Goal: Information Seeking & Learning: Learn about a topic

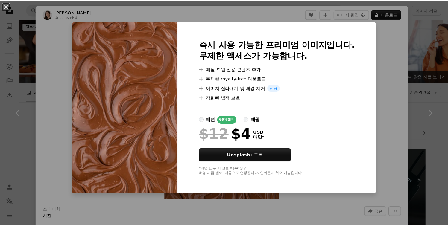
scroll to position [576, 0]
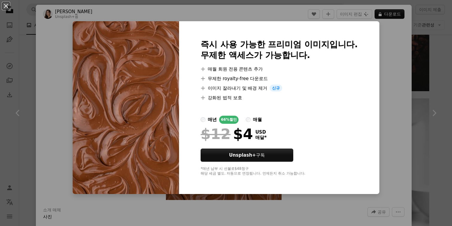
click at [392, 63] on div "An X shape 즉시 사용 가능한 프리미엄 이미지입니다. 무제한 액세스가 가능합니다. A plus sign 매월 회원 전용 콘텐츠 추가 A…" at bounding box center [226, 113] width 452 height 226
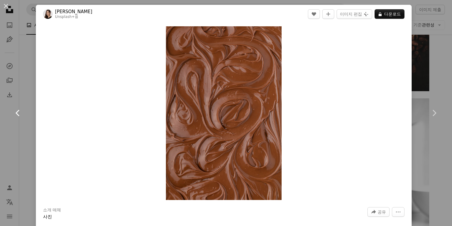
click at [32, 85] on link "Chevron left" at bounding box center [18, 112] width 36 height 57
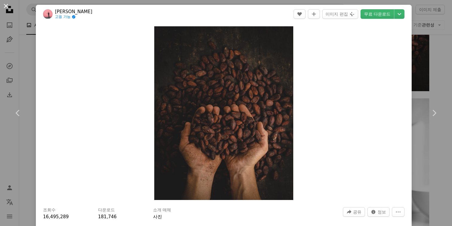
click at [4, 6] on button "An X shape" at bounding box center [5, 5] width 7 height 7
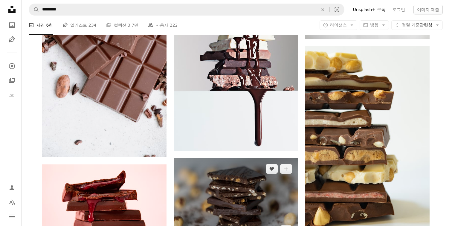
scroll to position [665, 0]
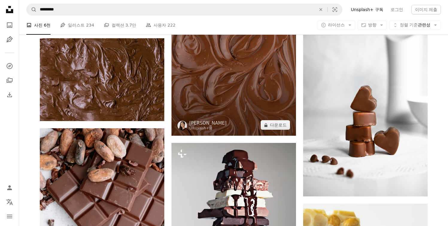
click at [263, 112] on img at bounding box center [233, 42] width 124 height 187
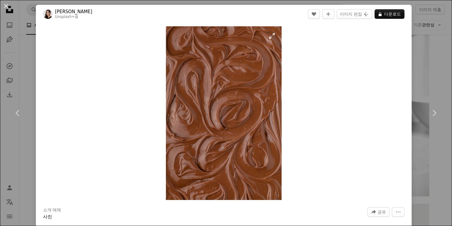
click at [271, 40] on img "이 이미지 확대" at bounding box center [224, 113] width 116 height 174
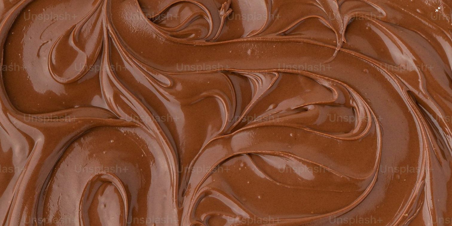
scroll to position [220, 0]
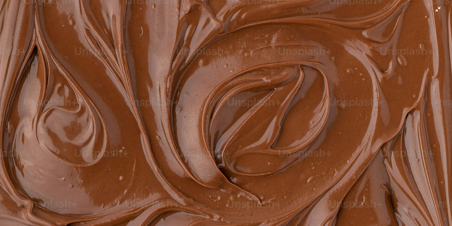
click at [270, 38] on img "이 이미지 축소" at bounding box center [226, 119] width 453 height 679
click at [270, 38] on img "이 이미지 축소" at bounding box center [224, 113] width 116 height 174
click at [287, 42] on img "이 이미지 축소" at bounding box center [226, 119] width 453 height 679
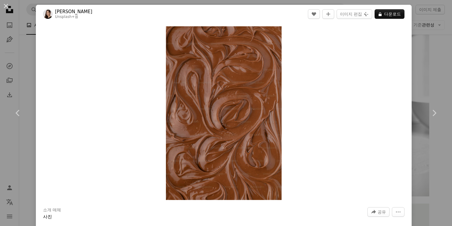
click at [287, 42] on div "Zoom in" at bounding box center [224, 113] width 376 height 180
click at [21, 80] on div "An X shape Chevron left Chevron right [PERSON_NAME] Unsplash+ 용 A heart A plus …" at bounding box center [226, 113] width 452 height 226
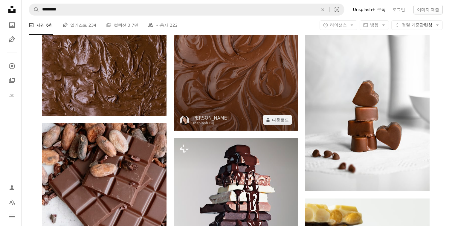
scroll to position [670, 0]
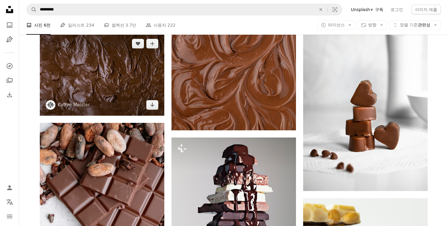
click at [150, 92] on img at bounding box center [102, 74] width 124 height 83
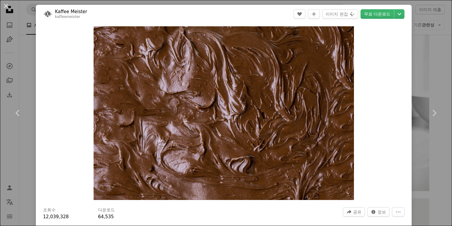
click at [35, 50] on div "An X shape Chevron left Chevron right Kaffee [PERSON_NAME] kaffeemeister A hear…" at bounding box center [226, 113] width 452 height 226
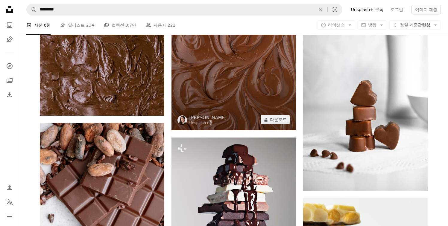
click at [232, 75] on img at bounding box center [233, 37] width 124 height 187
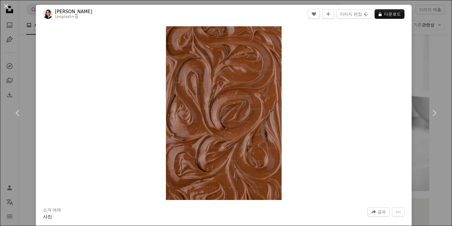
click at [300, 76] on div "Zoom in" at bounding box center [224, 113] width 376 height 180
drag, startPoint x: 427, startPoint y: 195, endPoint x: 434, endPoint y: 203, distance: 11.0
click at [264, 118] on img "이 이미지 확대" at bounding box center [224, 113] width 116 height 174
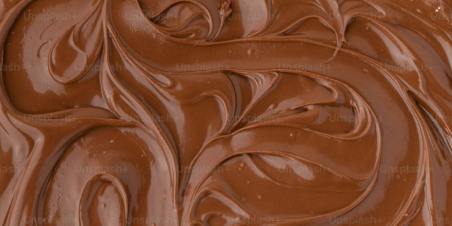
scroll to position [220, 0]
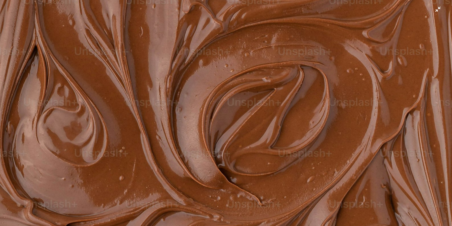
click at [257, 112] on img "이 이미지 축소" at bounding box center [226, 119] width 453 height 679
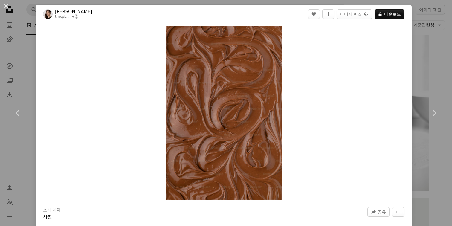
click at [257, 112] on img "이 이미지 확대" at bounding box center [224, 113] width 116 height 174
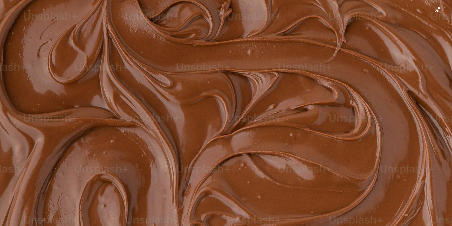
scroll to position [220, 0]
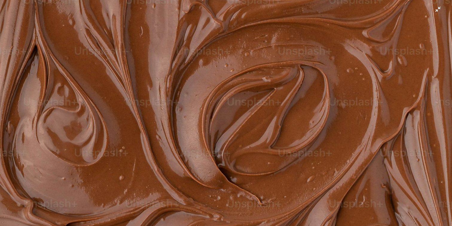
click at [272, 128] on img "이 이미지 축소" at bounding box center [226, 119] width 453 height 679
click at [272, 128] on img "이 이미지 축소" at bounding box center [224, 113] width 116 height 174
click at [228, 113] on img "이 이미지 축소" at bounding box center [226, 119] width 453 height 679
click at [228, 113] on img "이 이미지 축소" at bounding box center [224, 113] width 116 height 174
click at [240, 95] on img "이 이미지 축소" at bounding box center [226, 119] width 453 height 679
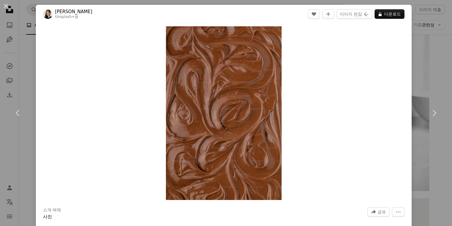
click at [240, 95] on img "이 이미지 확대" at bounding box center [224, 113] width 116 height 174
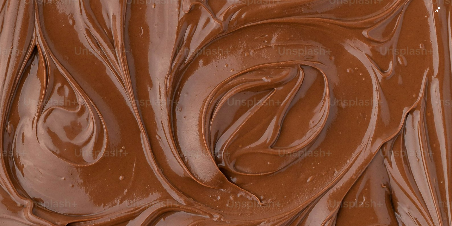
click at [127, 158] on img "이 이미지 축소" at bounding box center [226, 119] width 453 height 679
